Goal: Information Seeking & Learning: Understand process/instructions

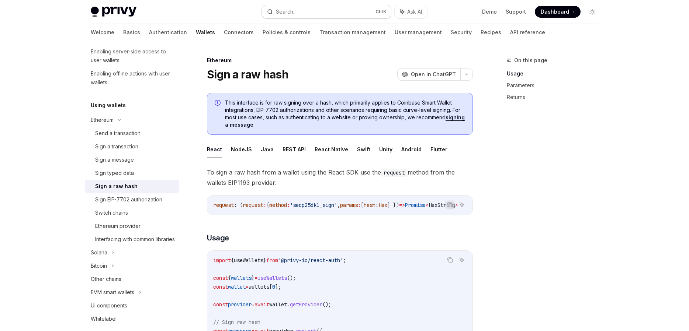
click at [342, 13] on button "Search... Ctrl K" at bounding box center [326, 11] width 129 height 13
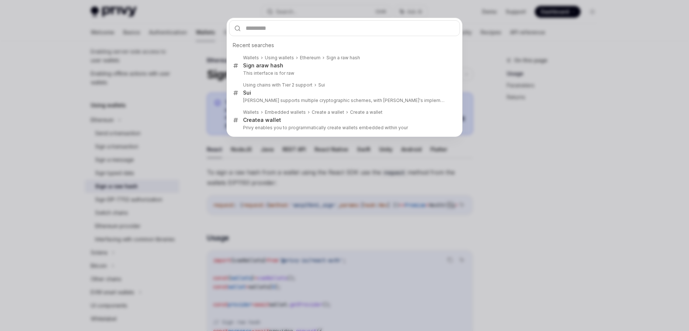
click at [145, 157] on div "Recent searches Wallets Using wallets Ethereum Sign a raw hash Sign a raw hash …" at bounding box center [344, 165] width 689 height 331
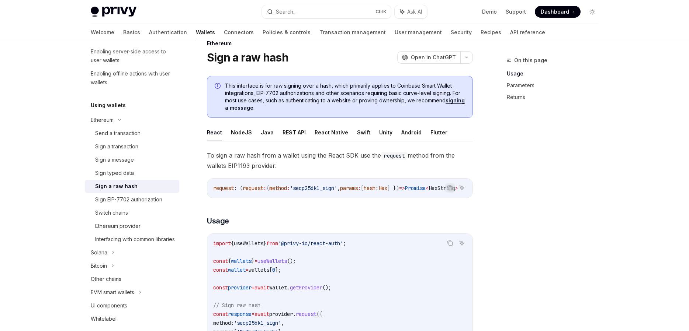
scroll to position [42, 0]
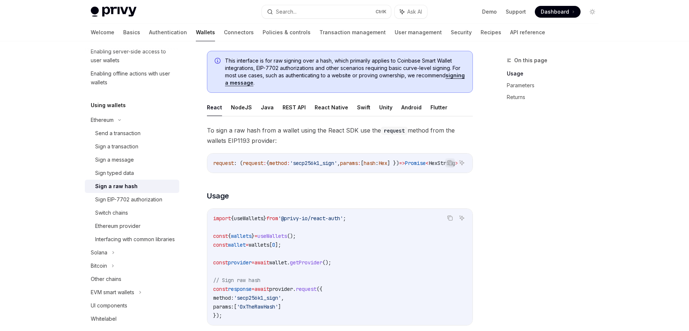
click at [275, 109] on ul "React NodeJS Java REST API React Native Swift Unity Android Flutter" at bounding box center [340, 108] width 266 height 18
click at [282, 105] on button "REST API" at bounding box center [293, 107] width 23 height 17
type textarea "*"
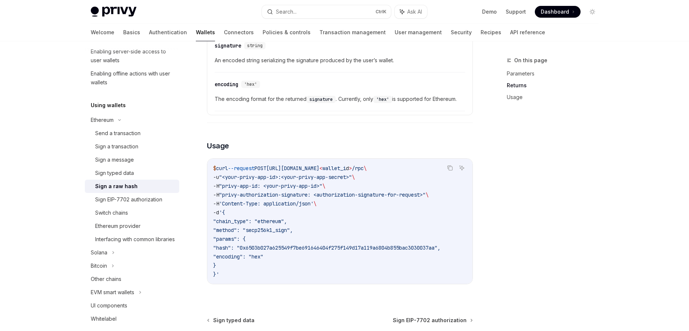
scroll to position [537, 0]
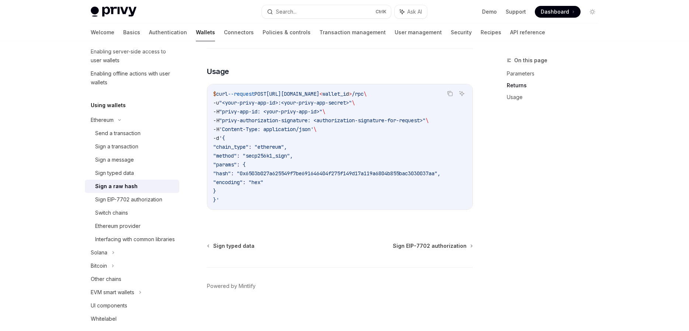
click at [374, 121] on span ""privy-authorization-signature: <authorization-signature-for-request>"" at bounding box center [322, 120] width 206 height 7
drag, startPoint x: 367, startPoint y: 128, endPoint x: 354, endPoint y: 128, distance: 12.5
click at [362, 128] on code "$ curl --request POST https://api.privy.io/v1/wallets/ < wallet_i d > /rpc \ -u…" at bounding box center [339, 147] width 253 height 115
drag, startPoint x: 354, startPoint y: 128, endPoint x: 295, endPoint y: 127, distance: 59.0
click at [295, 127] on code "$ curl --request POST https://api.privy.io/v1/wallets/ < wallet_i d > /rpc \ -u…" at bounding box center [339, 147] width 253 height 115
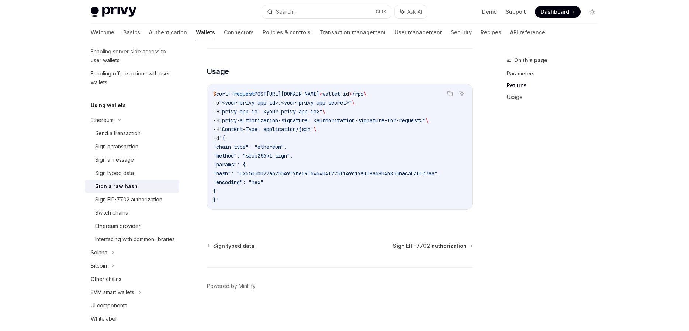
click at [291, 126] on span "'Content-Type: application/json'" at bounding box center [266, 129] width 94 height 7
click at [296, 157] on code "$ curl --request POST https://api.privy.io/v1/wallets/ < wallet_i d > /rpc \ -u…" at bounding box center [339, 147] width 253 height 115
click at [293, 159] on span ""method": "secp256k1_sign"," at bounding box center [253, 156] width 80 height 7
click at [328, 184] on code "$ curl --request POST https://api.privy.io/v1/wallets/ < wallet_i d > /rpc \ -u…" at bounding box center [339, 147] width 253 height 115
drag, startPoint x: 329, startPoint y: 187, endPoint x: 329, endPoint y: 160, distance: 26.9
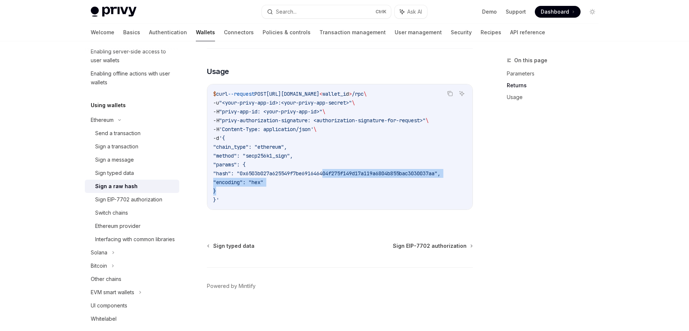
click at [329, 162] on code "$ curl --request POST https://api.privy.io/v1/wallets/ < wallet_i d > /rpc \ -u…" at bounding box center [339, 147] width 253 height 115
click at [329, 160] on code "$ curl --request POST https://api.privy.io/v1/wallets/ < wallet_i d > /rpc \ -u…" at bounding box center [339, 147] width 253 height 115
drag, startPoint x: 329, startPoint y: 161, endPoint x: 330, endPoint y: 152, distance: 8.9
click at [330, 152] on code "$ curl --request POST https://api.privy.io/v1/wallets/ < wallet_i d > /rpc \ -u…" at bounding box center [339, 147] width 253 height 115
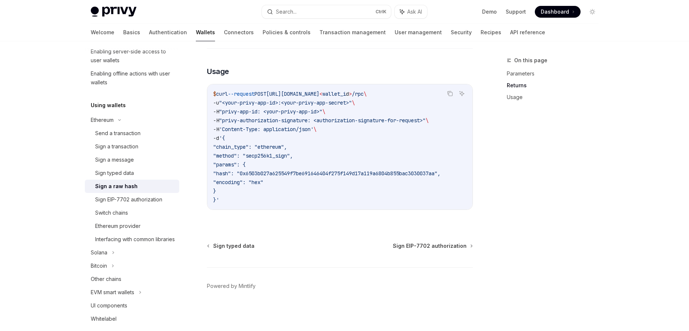
drag, startPoint x: 327, startPoint y: 159, endPoint x: 328, endPoint y: 150, distance: 8.1
click at [328, 150] on code "$ curl --request POST https://api.privy.io/v1/wallets/ < wallet_i d > /rpc \ -u…" at bounding box center [339, 147] width 253 height 115
click at [327, 149] on code "$ curl --request POST https://api.privy.io/v1/wallets/ < wallet_i d > /rpc \ -u…" at bounding box center [339, 147] width 253 height 115
click at [332, 111] on code "$ curl --request POST https://api.privy.io/v1/wallets/ < wallet_i d > /rpc \ -u…" at bounding box center [339, 147] width 253 height 115
click at [325, 111] on span "\" at bounding box center [323, 111] width 3 height 7
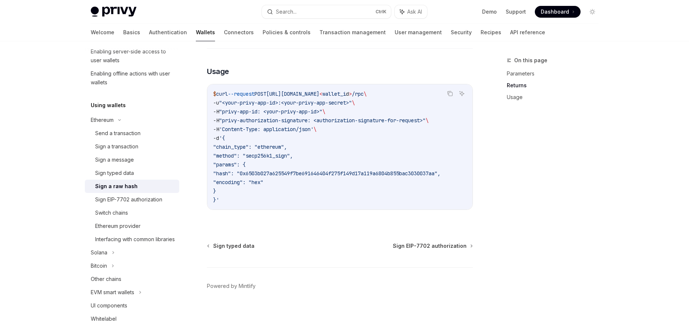
click at [343, 150] on code "$ curl --request POST https://api.privy.io/v1/wallets/ < wallet_i d > /rpc \ -u…" at bounding box center [339, 147] width 253 height 115
drag, startPoint x: 334, startPoint y: 163, endPoint x: 331, endPoint y: 175, distance: 12.3
click at [331, 174] on code "$ curl --request POST https://api.privy.io/v1/wallets/ < wallet_i d > /rpc \ -u…" at bounding box center [339, 147] width 253 height 115
click at [331, 175] on span ""hash": "0x6503b027a625549f7be691646404f275f149d17a119a6804b855bac3030037aa"," at bounding box center [326, 173] width 227 height 7
drag, startPoint x: 328, startPoint y: 181, endPoint x: 323, endPoint y: 168, distance: 14.1
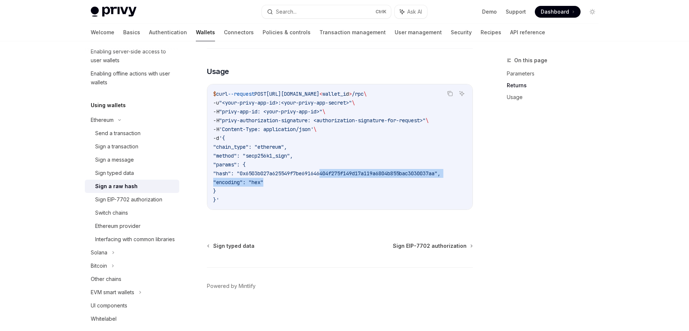
click at [323, 168] on code "$ curl --request POST https://api.privy.io/v1/wallets/ < wallet_i d > /rpc \ -u…" at bounding box center [339, 147] width 253 height 115
drag, startPoint x: 330, startPoint y: 117, endPoint x: 340, endPoint y: 118, distance: 9.6
click at [340, 118] on span ""privy-authorization-signature: <authorization-signature-for-request>"" at bounding box center [322, 120] width 206 height 7
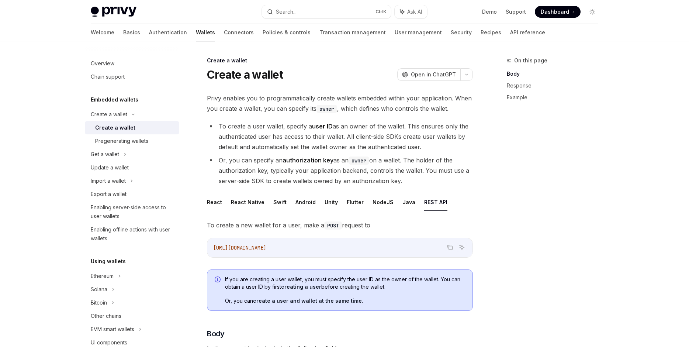
scroll to position [42, 0]
